Goal: Information Seeking & Learning: Learn about a topic

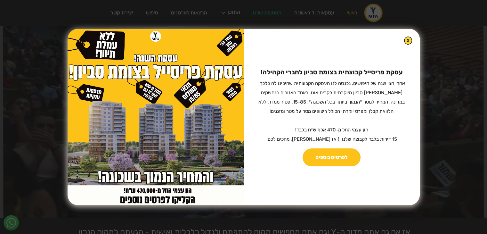
click at [336, 157] on link "לפרטים נוספים" at bounding box center [332, 157] width 58 height 18
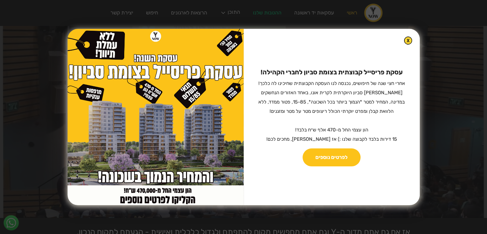
click at [404, 37] on img at bounding box center [408, 41] width 8 height 8
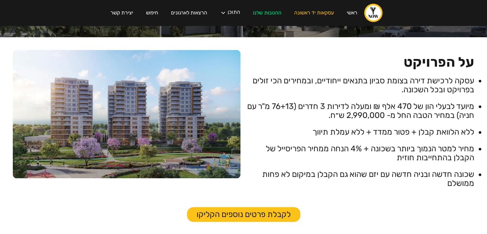
scroll to position [179, 0]
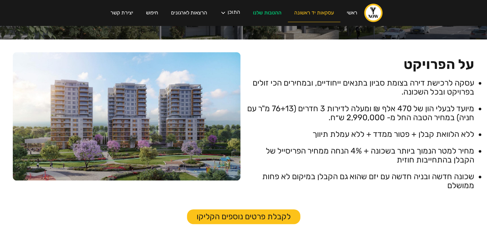
click at [321, 17] on link "עסקאות יד ראשונה" at bounding box center [314, 13] width 53 height 18
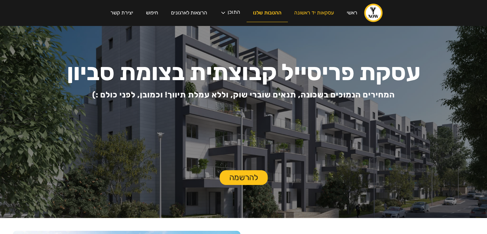
click at [268, 13] on link "ההטבות שלנו" at bounding box center [267, 13] width 41 height 18
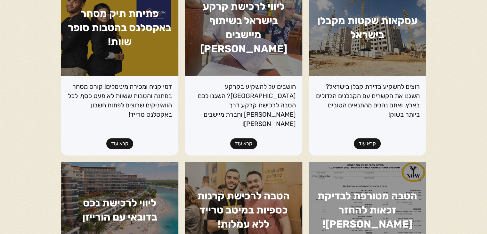
scroll to position [504, 0]
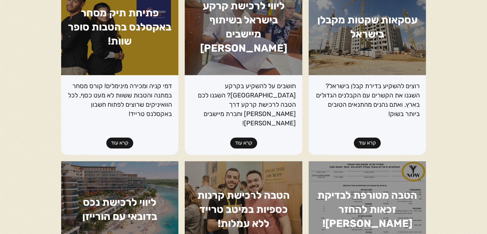
click at [369, 137] on link "קרא עוד" at bounding box center [367, 142] width 27 height 11
